Goal: Task Accomplishment & Management: Manage account settings

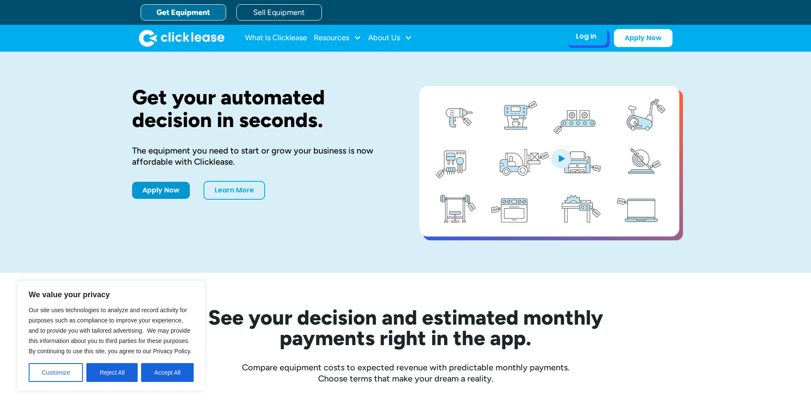
click at [580, 31] on div "Log In Account login I use Clicklease to get my equipment Partner Portal I offe…" at bounding box center [586, 36] width 42 height 18
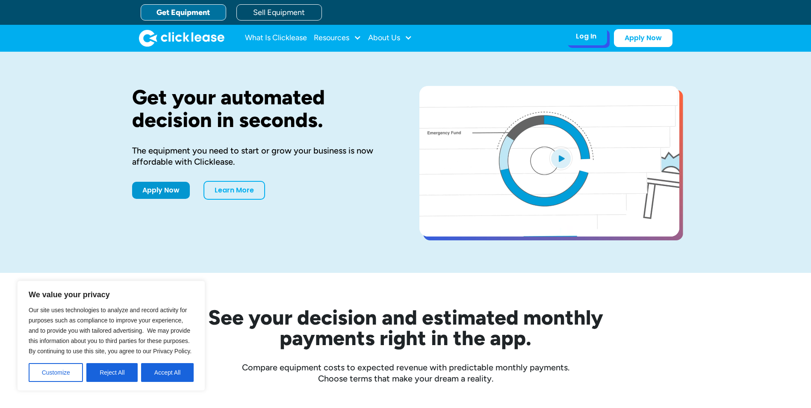
click at [590, 40] on div "Log In" at bounding box center [586, 36] width 21 height 9
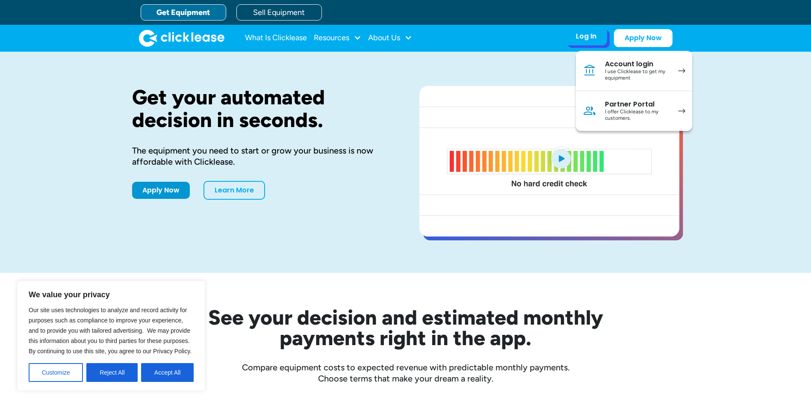
click at [657, 68] on div "I use Clicklease to get my equipment" at bounding box center [637, 74] width 65 height 13
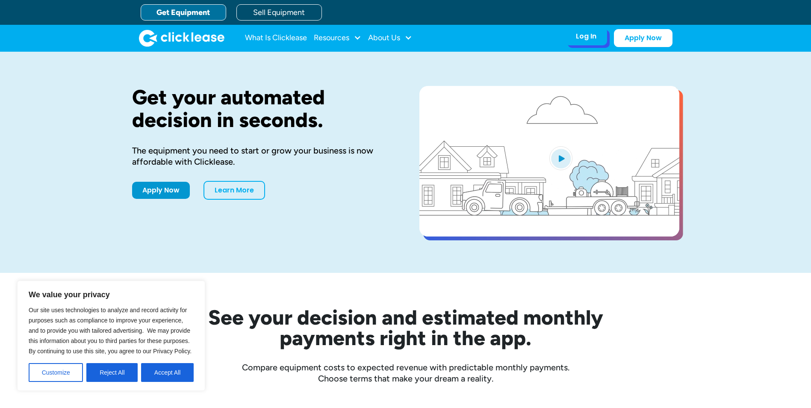
click at [587, 29] on div "Log In Account login I use Clicklease to get my equipment Partner Portal I offe…" at bounding box center [586, 36] width 42 height 18
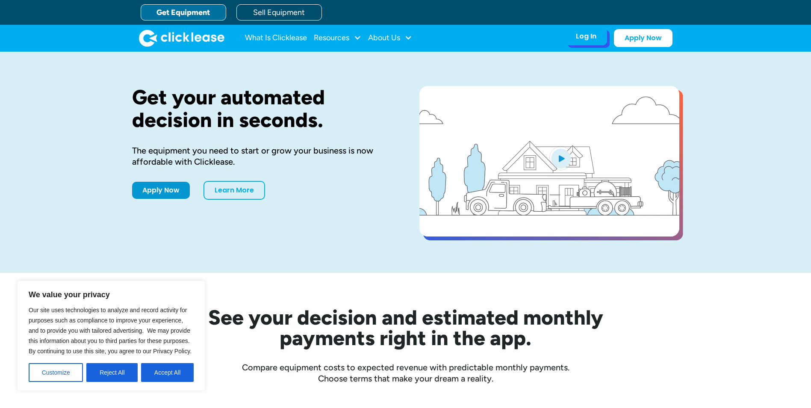
click at [586, 34] on div "Log In" at bounding box center [586, 36] width 21 height 9
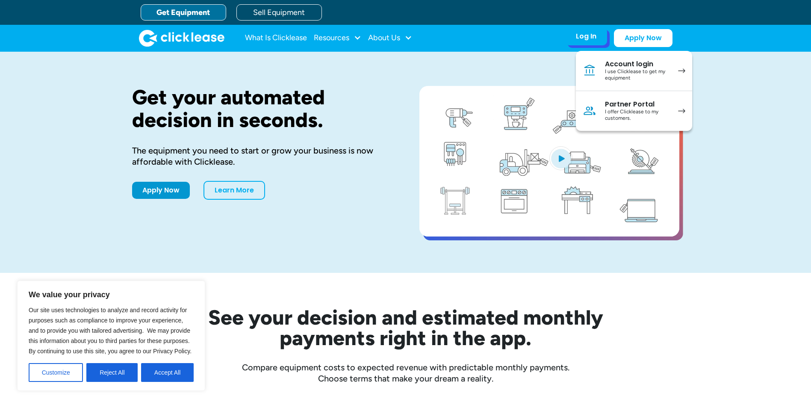
click at [642, 70] on div "I use Clicklease to get my equipment" at bounding box center [637, 74] width 65 height 13
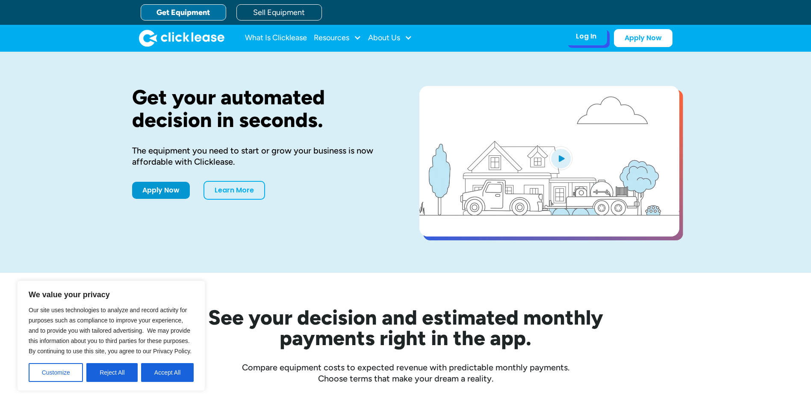
click at [574, 33] on div "Log In Account login I use Clicklease to get my equipment Partner Portal I offe…" at bounding box center [586, 36] width 42 height 18
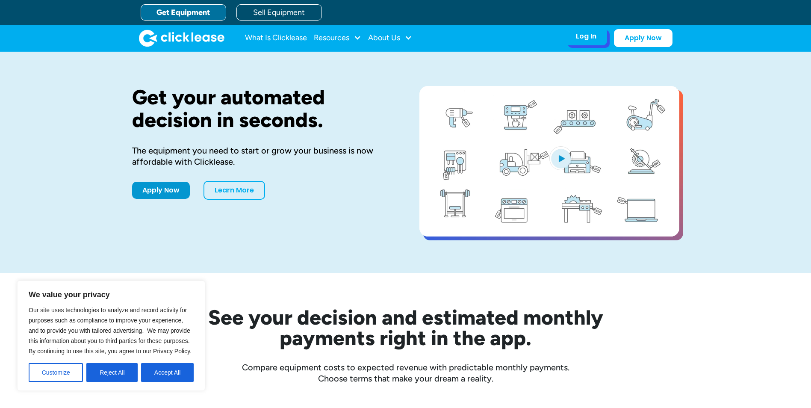
click at [577, 38] on div "Log In" at bounding box center [586, 36] width 21 height 9
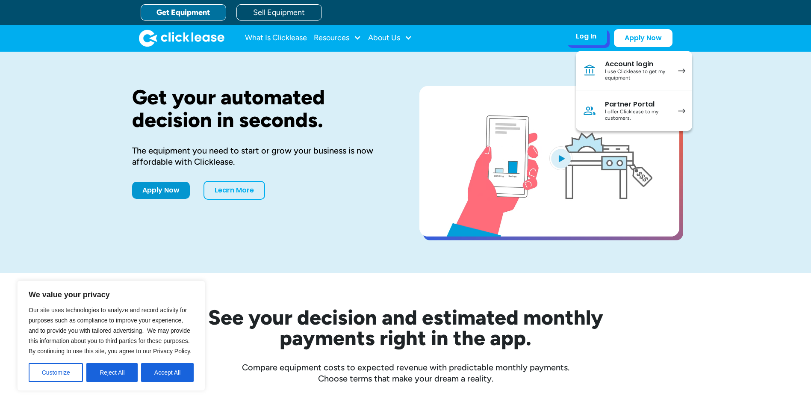
click at [648, 117] on div "I offer Clicklease to my customers." at bounding box center [637, 115] width 65 height 13
